Goal: Transaction & Acquisition: Book appointment/travel/reservation

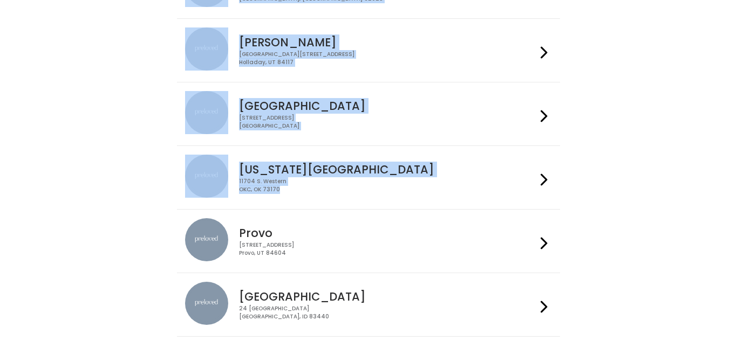
drag, startPoint x: 736, startPoint y: 55, endPoint x: 736, endPoint y: 148, distance: 93.3
click at [736, 148] on div "Step 1/3: Preloved Locations [GEOGRAPHIC_DATA] [STREET_ADDRESS] [GEOGRAPHIC_DAT…" at bounding box center [368, 193] width 737 height 755
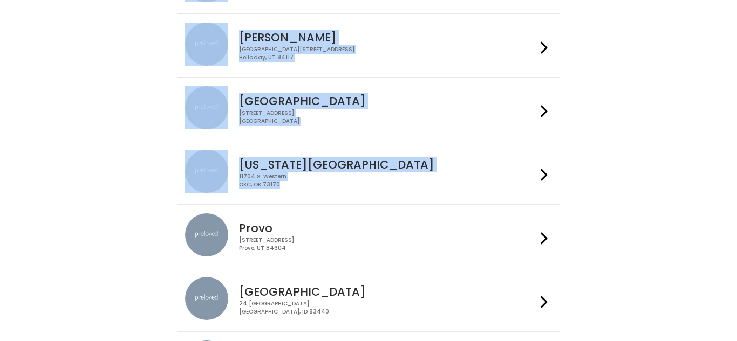
click at [685, 160] on div "Step 1/3: Preloved Locations Eagle Mountain 4342 E Pony Express Pkwy Suite 200 …" at bounding box center [368, 188] width 737 height 755
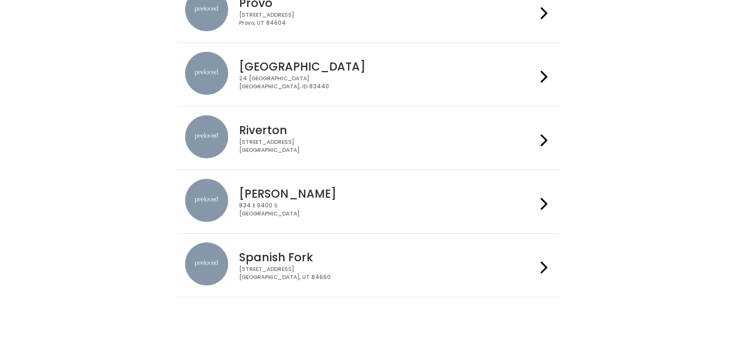
scroll to position [446, 0]
click at [426, 250] on div "Spanish Fork 244 N Main St Spanish Fork, UT 84660" at bounding box center [385, 263] width 301 height 39
click at [428, 200] on h4 "Sandy" at bounding box center [387, 195] width 297 height 12
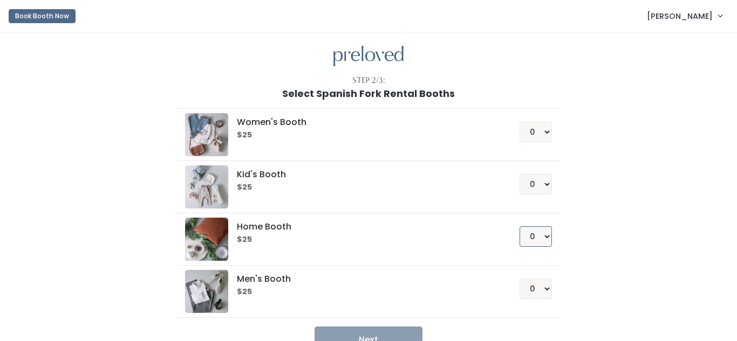
click at [546, 237] on select "0 1 2 3 4" at bounding box center [535, 236] width 32 height 20
select select "1"
click at [521, 226] on select "0 1 2 3 4" at bounding box center [535, 236] width 32 height 20
click at [387, 336] on button "Next" at bounding box center [368, 340] width 108 height 27
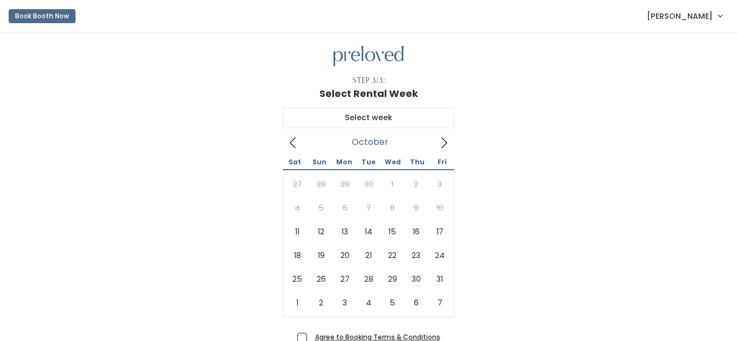
click at [441, 143] on icon at bounding box center [444, 143] width 12 height 12
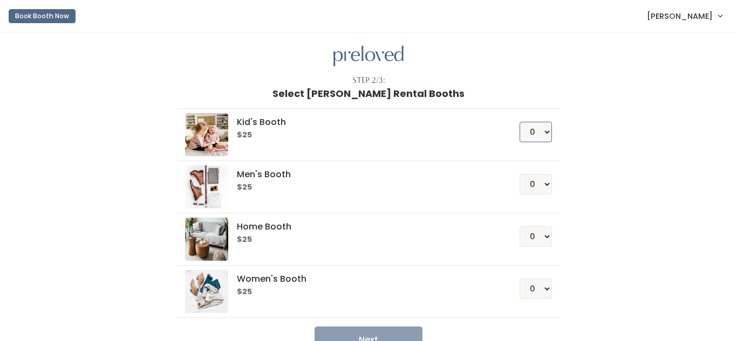
click at [543, 135] on select "0 1 2 3 4" at bounding box center [535, 132] width 32 height 20
click at [641, 177] on div "Kid's Booth $25 0 1 2 3 4 Men's Booth $25 0 1 2 3 4" at bounding box center [368, 226] width 593 height 254
click at [542, 188] on select "0 1 2 3 4" at bounding box center [535, 184] width 32 height 20
click at [542, 292] on select "0 1 2 3 4" at bounding box center [535, 289] width 32 height 20
select select "1"
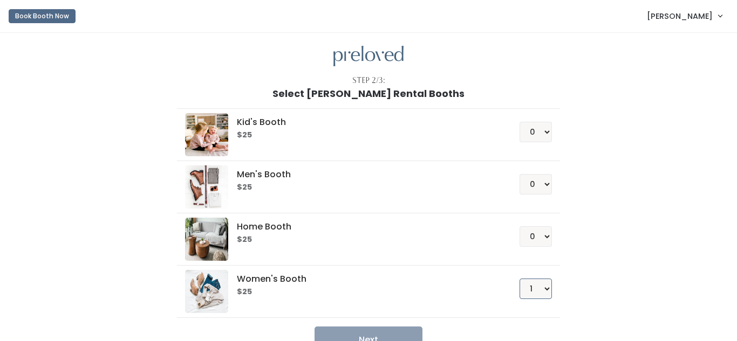
click at [521, 279] on select "0 1 2 3 4" at bounding box center [535, 289] width 32 height 20
click at [375, 332] on button "Next" at bounding box center [368, 340] width 108 height 27
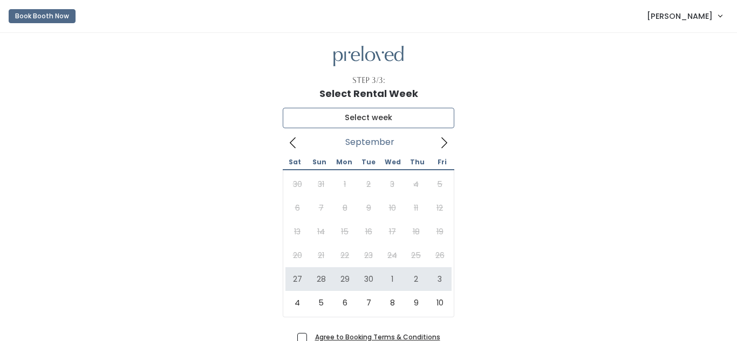
type input "September 27 to October 3"
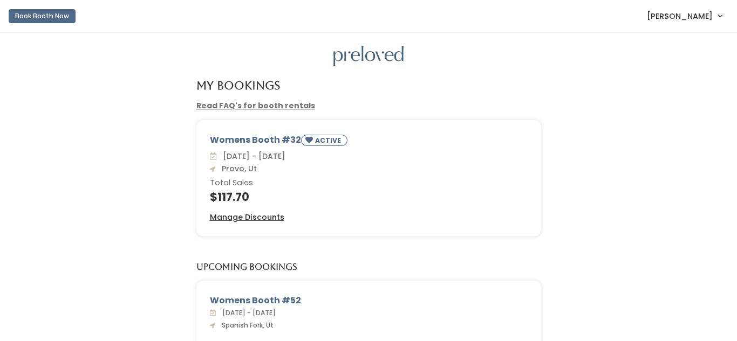
click at [64, 19] on button "Book Booth Now" at bounding box center [42, 16] width 67 height 14
